Goal: Information Seeking & Learning: Learn about a topic

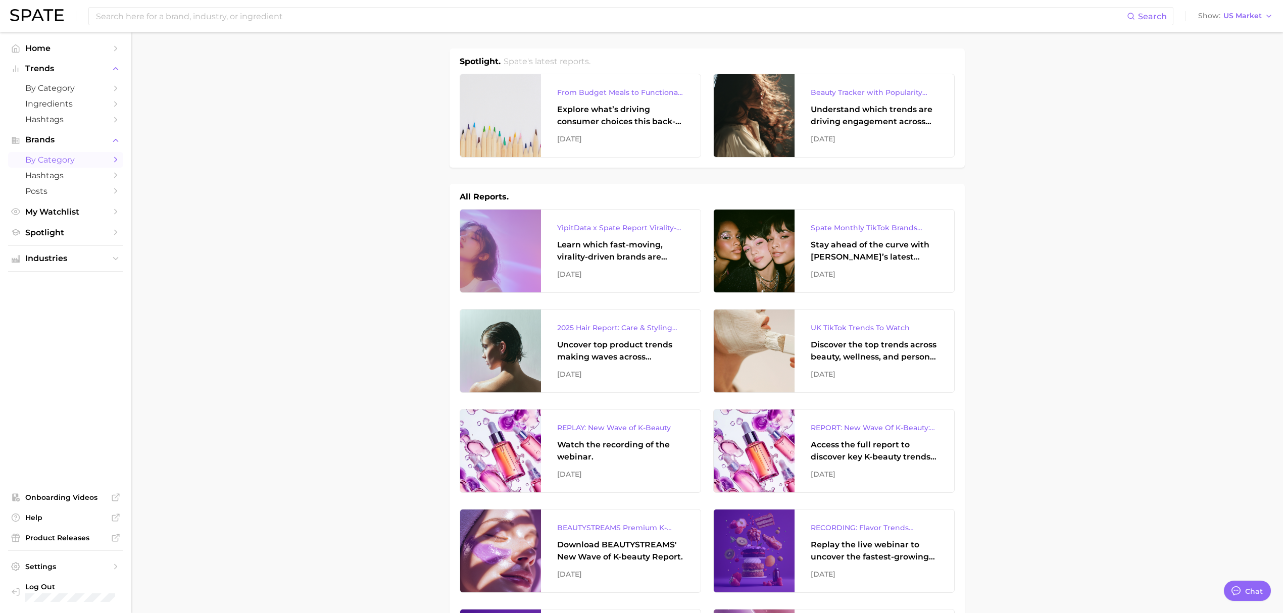
click at [66, 164] on span "by Category" at bounding box center [65, 160] width 81 height 10
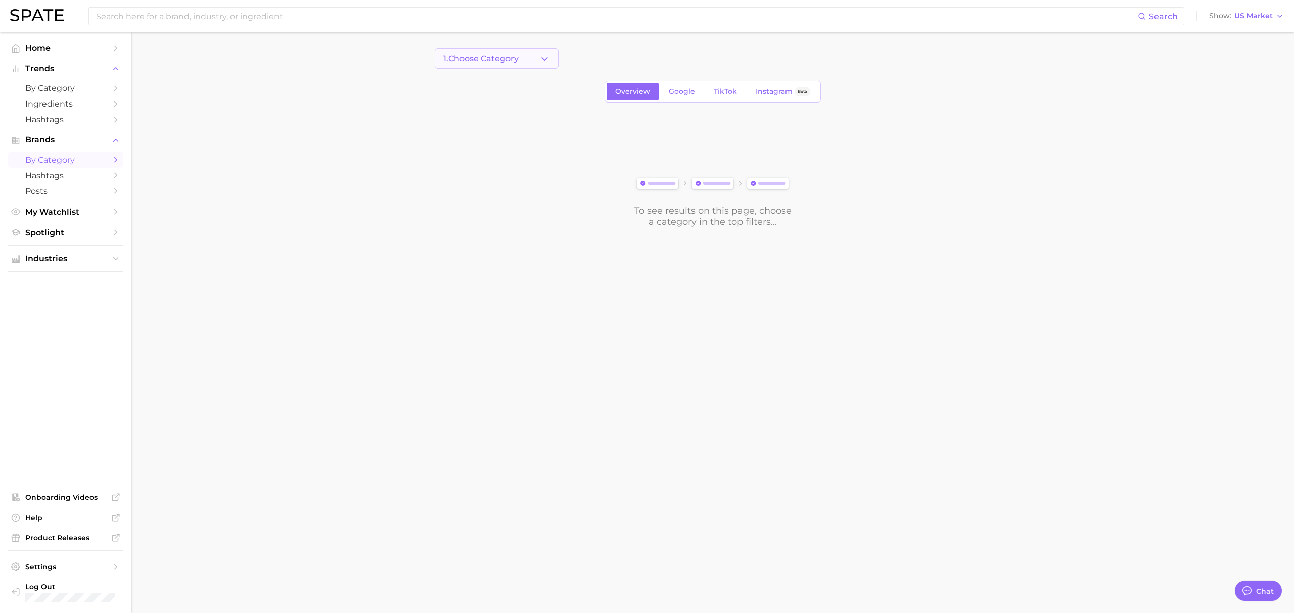
click at [466, 64] on button "1. Choose Category" at bounding box center [497, 59] width 124 height 20
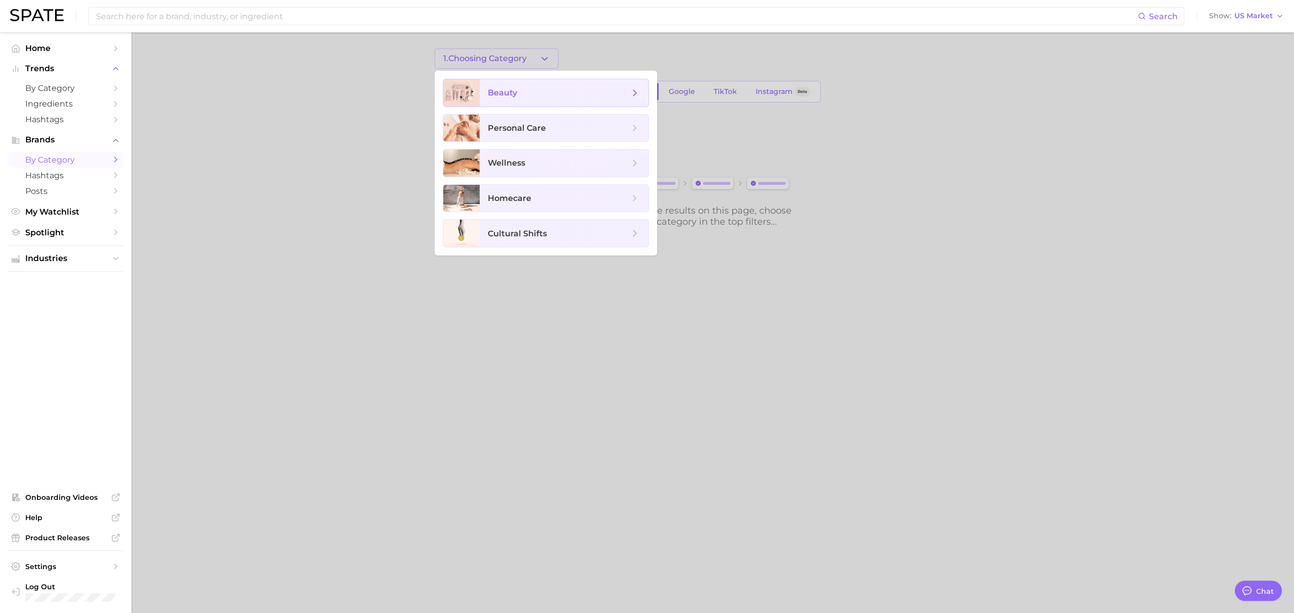
click at [478, 89] on div at bounding box center [461, 92] width 36 height 27
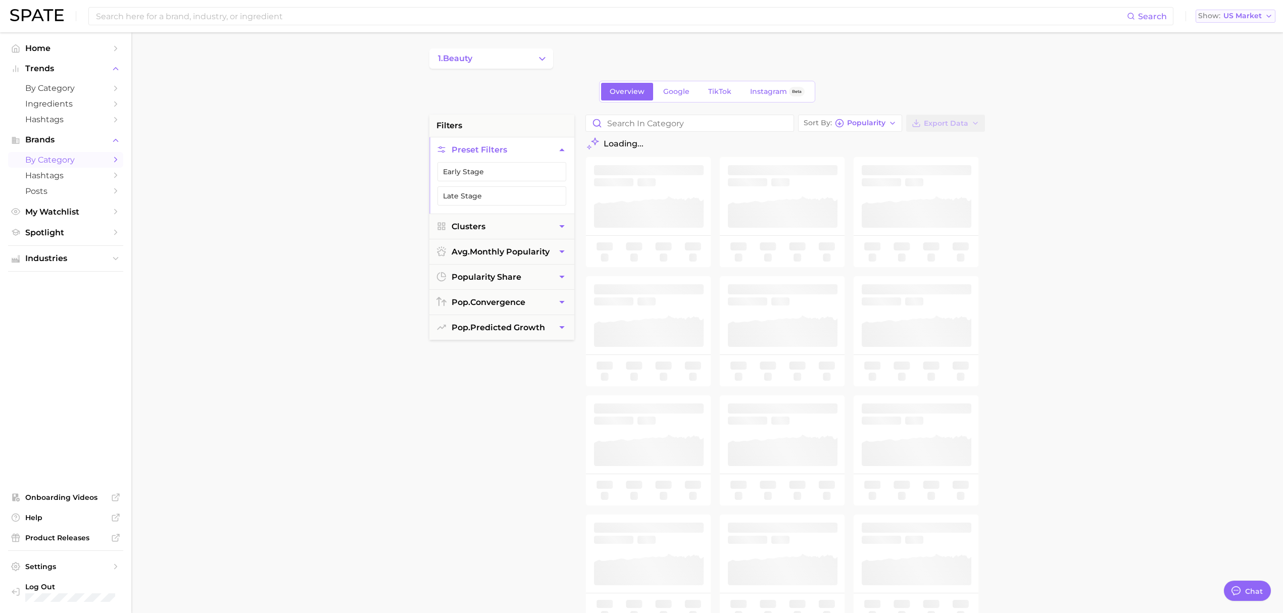
click at [1242, 18] on span "US Market" at bounding box center [1243, 16] width 38 height 6
click at [1223, 126] on span "Global" at bounding box center [1212, 123] width 23 height 9
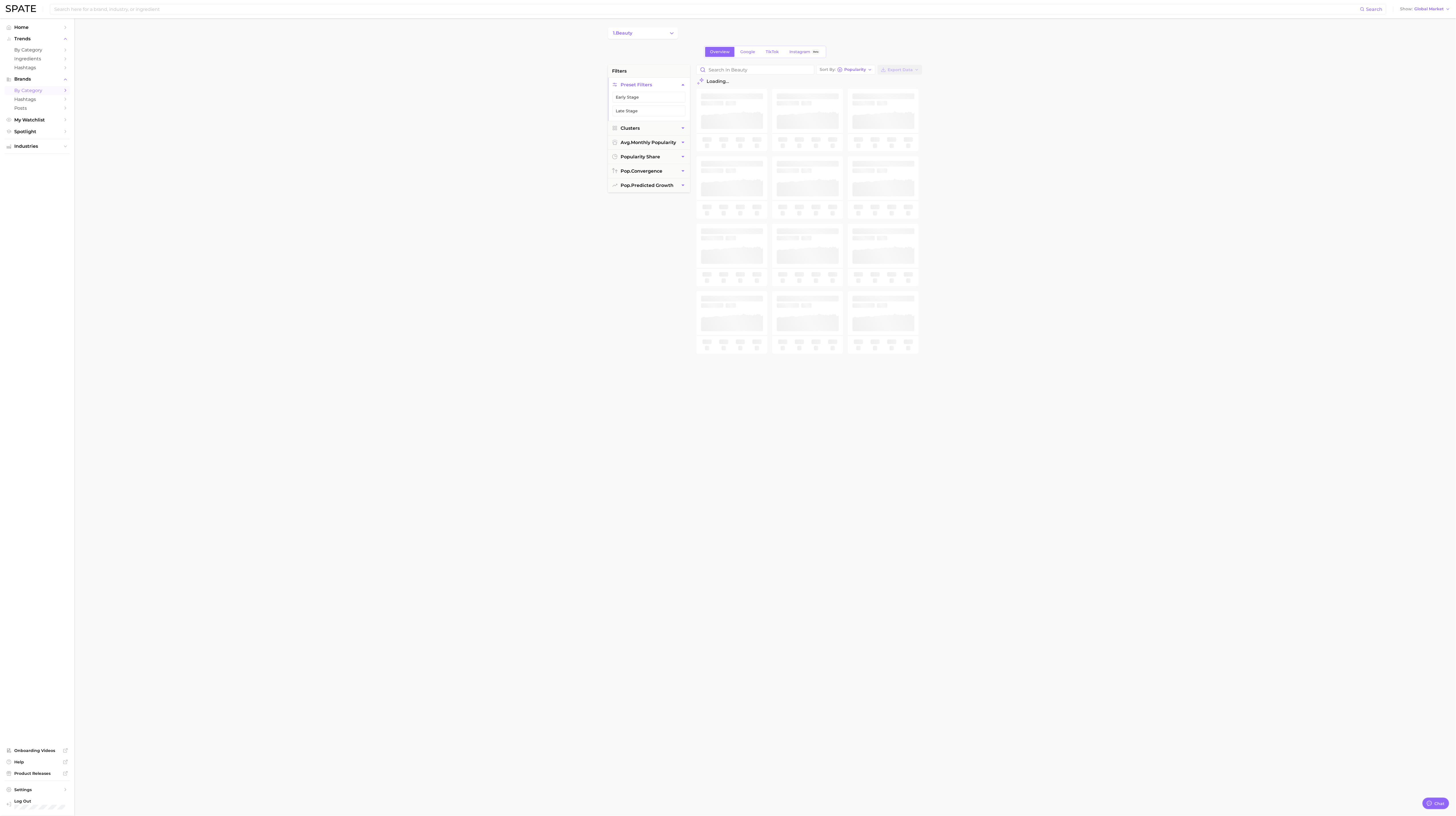
type textarea "x"
